Goal: Find specific page/section: Find specific page/section

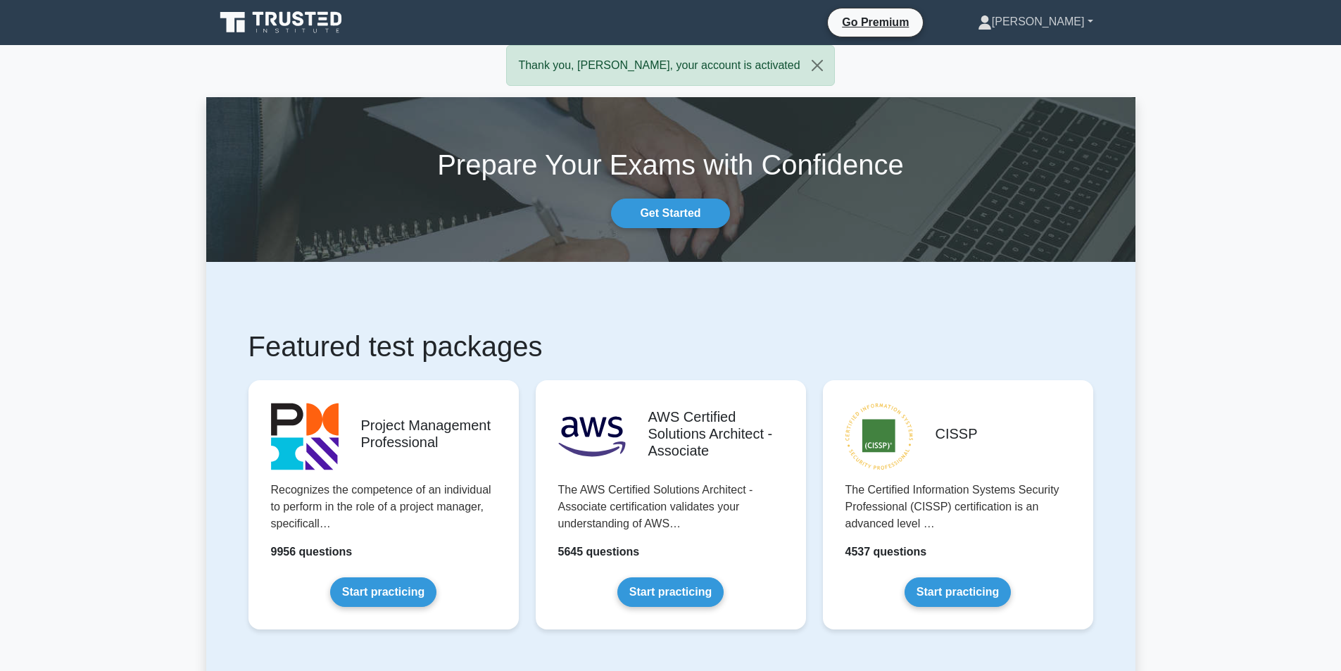
click at [1064, 18] on link "[PERSON_NAME]" at bounding box center [1035, 22] width 183 height 28
click at [1043, 53] on link "Profile" at bounding box center [1000, 55] width 111 height 23
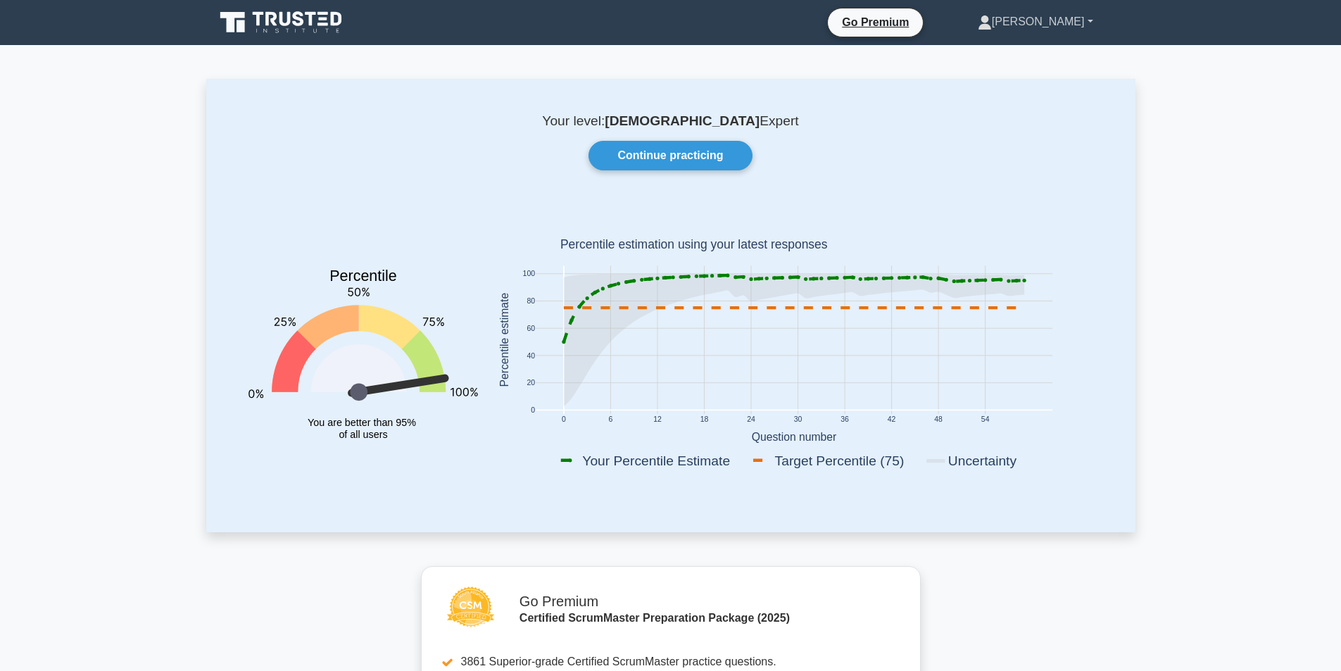
click at [1071, 23] on link "[PERSON_NAME]" at bounding box center [1035, 22] width 183 height 28
